Goal: Information Seeking & Learning: Find contact information

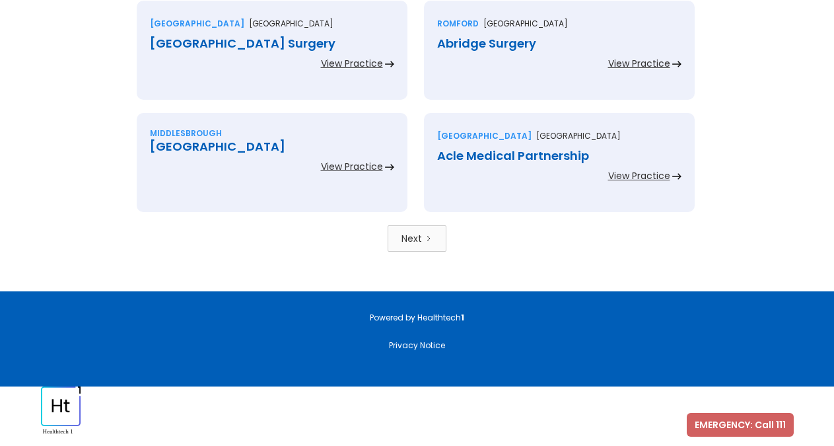
scroll to position [2955, 0]
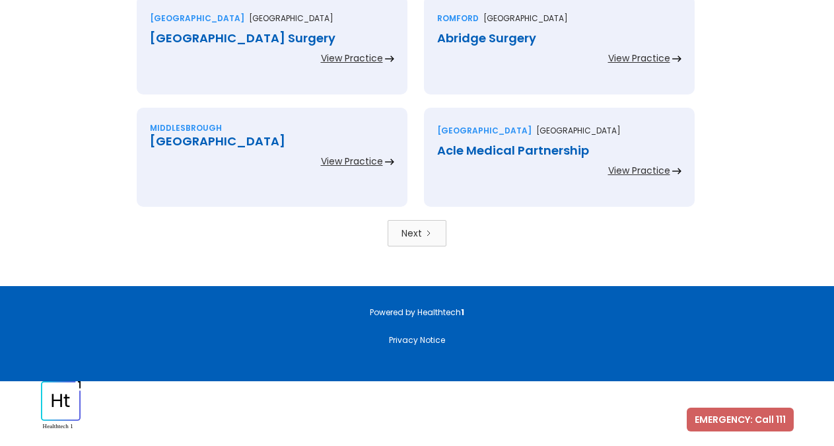
click at [445, 241] on link "Next" at bounding box center [416, 233] width 59 height 26
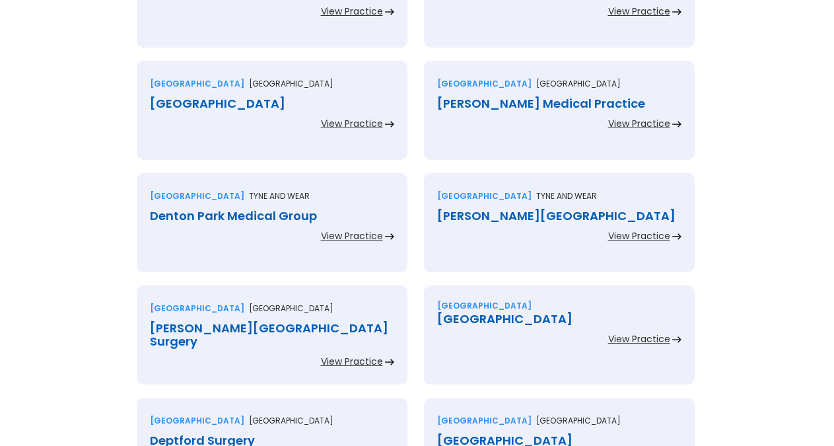
scroll to position [2477, 0]
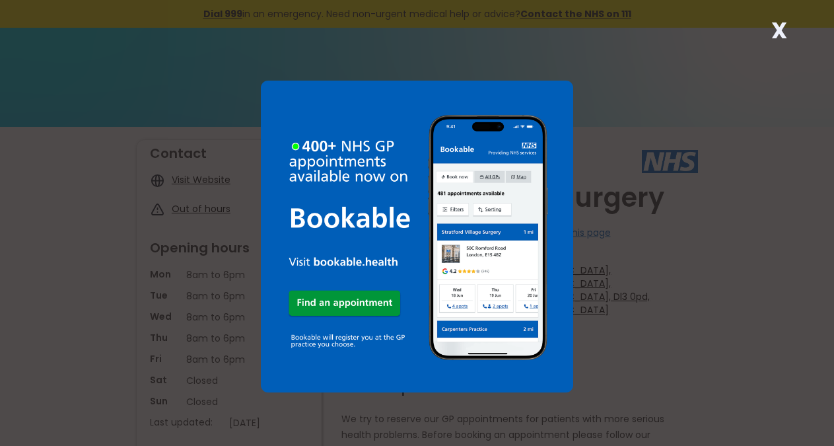
click at [774, 31] on strong "X" at bounding box center [779, 31] width 16 height 32
click at [789, 30] on div "X" at bounding box center [779, 35] width 26 height 26
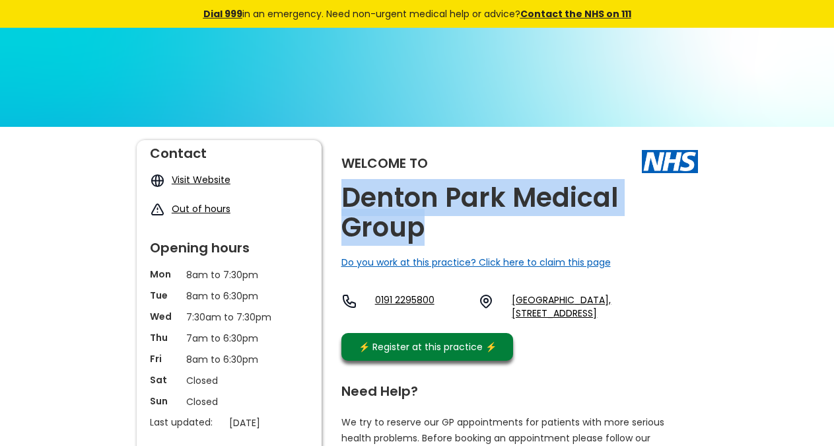
copy h2 "Denton Park Medical Group"
drag, startPoint x: 462, startPoint y: 234, endPoint x: 346, endPoint y: 201, distance: 120.8
click at [346, 201] on h2 "Denton Park Medical Group" at bounding box center [519, 212] width 356 height 59
drag, startPoint x: 578, startPoint y: 339, endPoint x: 540, endPoint y: 333, distance: 38.6
click at [540, 326] on div "0191 2295800 Denton Park Health Centre, West Denton Way, Newcastle Upon Tyne, T…" at bounding box center [519, 309] width 356 height 33
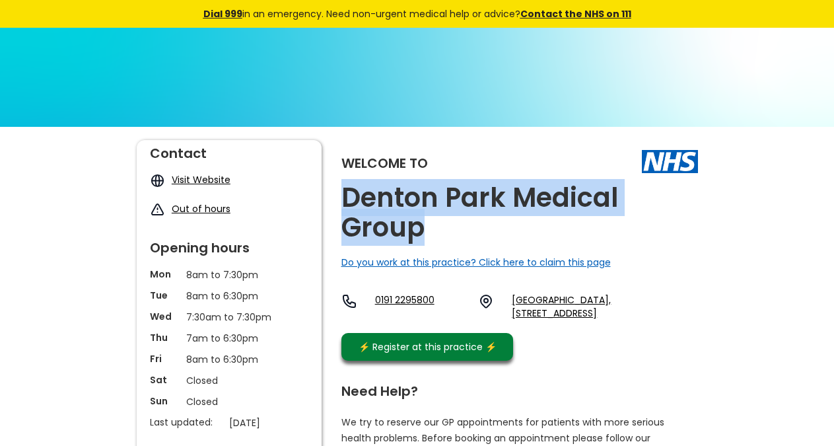
copy link "Ne5 2qw"
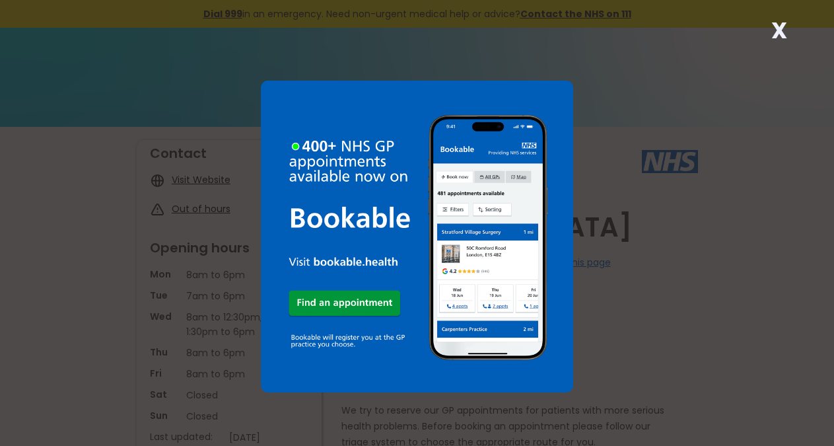
click at [783, 30] on strong "X" at bounding box center [779, 31] width 16 height 32
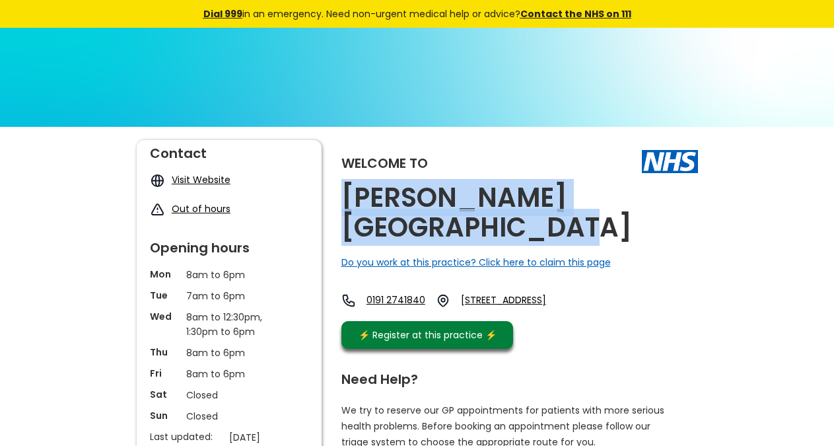
copy h2 "[PERSON_NAME][GEOGRAPHIC_DATA]"
drag, startPoint x: 440, startPoint y: 229, endPoint x: 337, endPoint y: 201, distance: 106.8
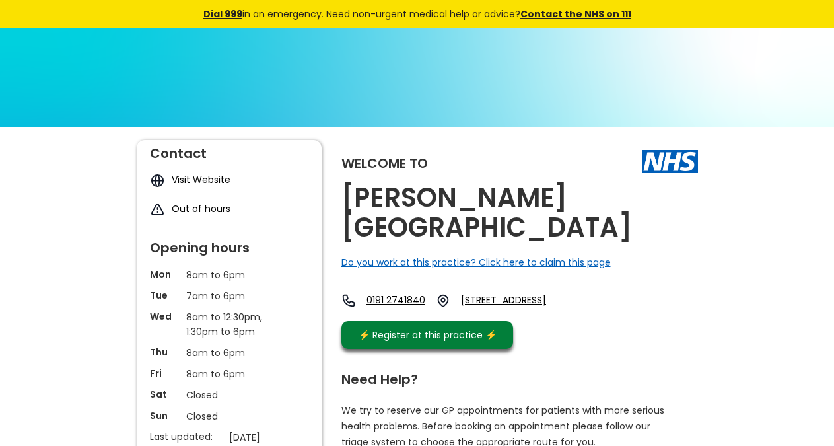
drag, startPoint x: 611, startPoint y: 280, endPoint x: 665, endPoint y: 316, distance: 65.2
click at [665, 316] on div "Welcome to Denton Turret Medical Centre Do you work at this practice? Click her…" at bounding box center [519, 247] width 356 height 215
click at [578, 308] on link "10 Kenley Road, Slatyford, Newcastle Upon Tyne, Tyne And Wear, Ne5 2uy, England" at bounding box center [519, 300] width 117 height 15
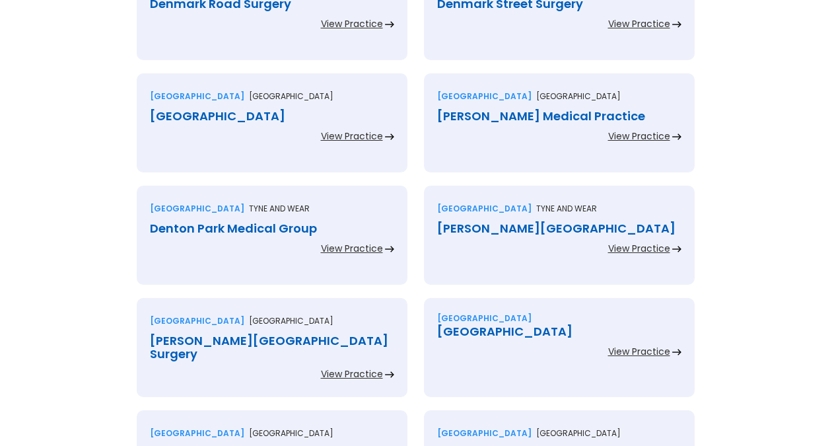
scroll to position [2410, 0]
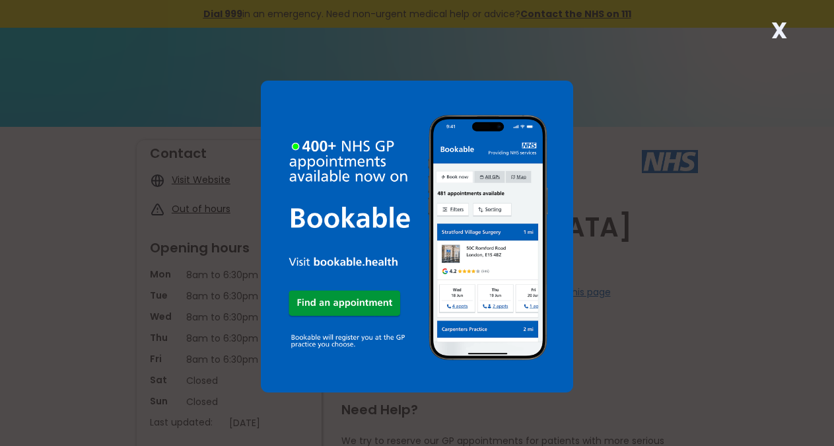
click at [784, 32] on strong "X" at bounding box center [779, 31] width 16 height 32
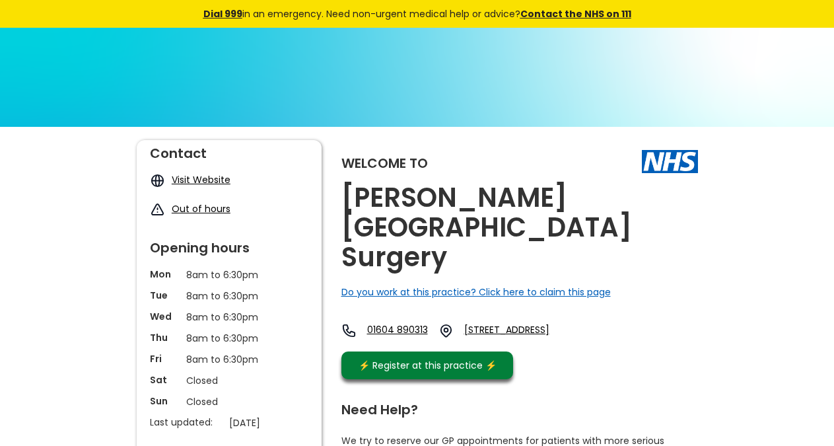
click at [523, 201] on h2 "[PERSON_NAME][GEOGRAPHIC_DATA] Surgery" at bounding box center [519, 227] width 356 height 89
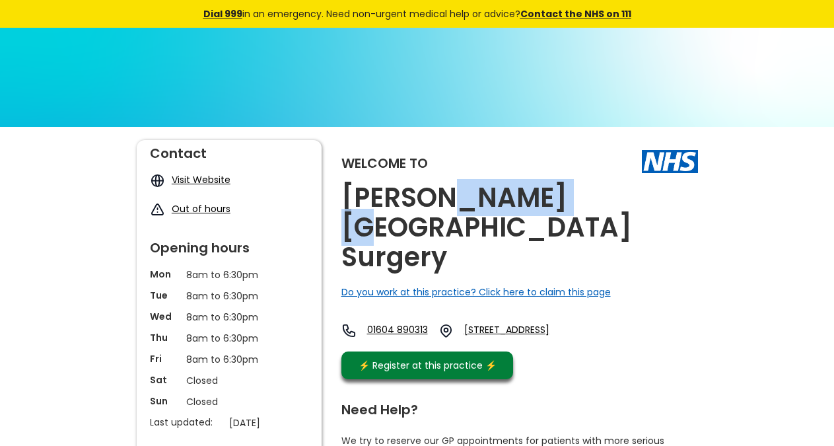
click at [523, 201] on h2 "[PERSON_NAME][GEOGRAPHIC_DATA] Surgery" at bounding box center [519, 227] width 356 height 89
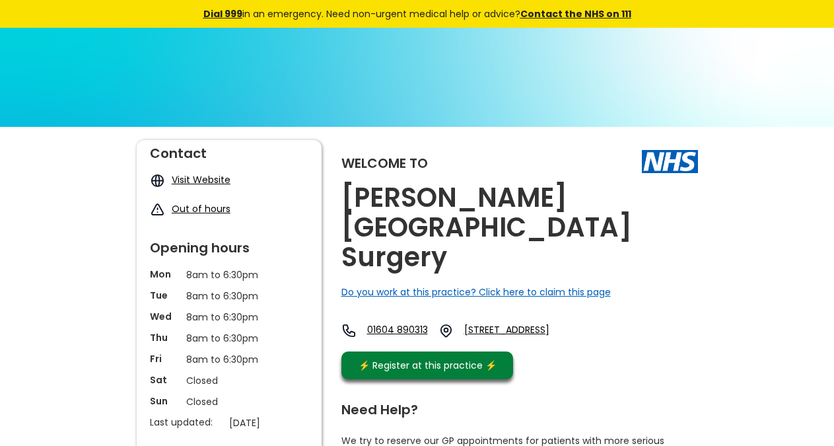
click at [523, 201] on h2 "[PERSON_NAME][GEOGRAPHIC_DATA] Surgery" at bounding box center [519, 227] width 356 height 89
copy link "Nn7 1ht,"
drag, startPoint x: 636, startPoint y: 294, endPoint x: 600, endPoint y: 288, distance: 36.0
click at [586, 323] on div "01604 890313 [STREET_ADDRESS]" at bounding box center [463, 334] width 244 height 22
copy link "Nn7 1ht,"
